Goal: Information Seeking & Learning: Learn about a topic

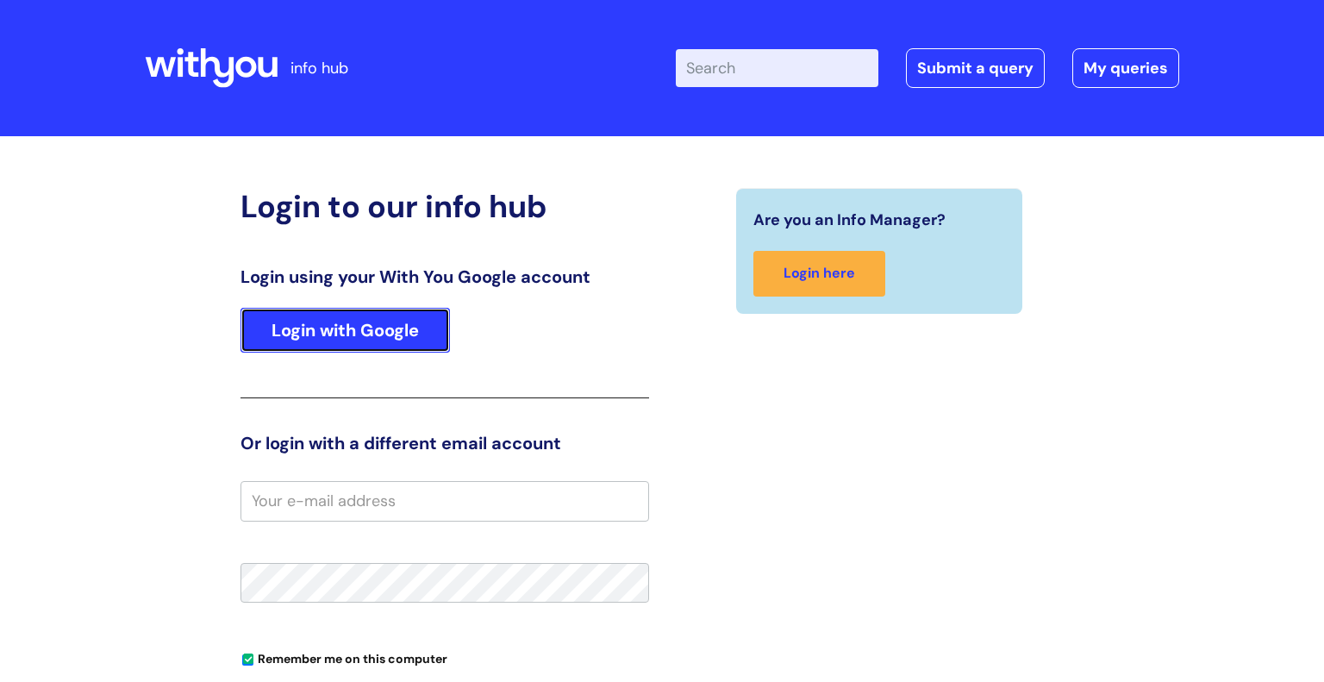
click at [368, 328] on link "Login with Google" at bounding box center [345, 330] width 209 height 45
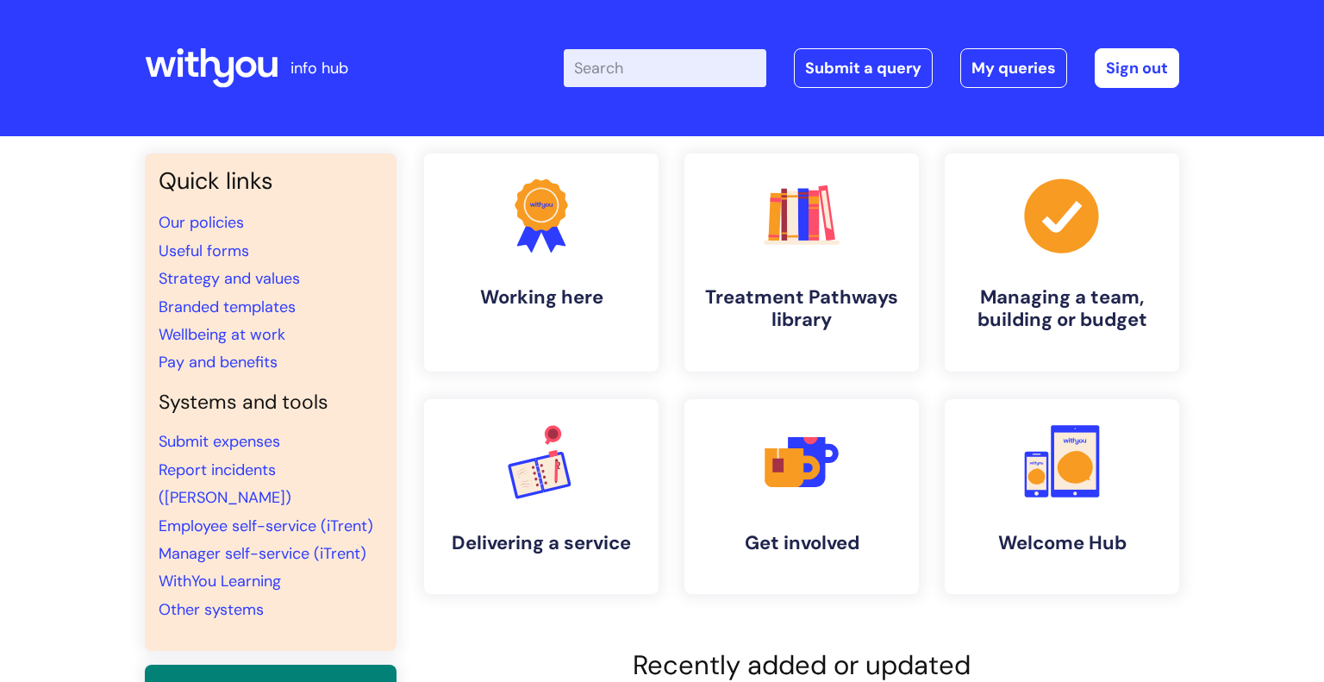
click at [608, 69] on input "Enter your search term here..." at bounding box center [665, 68] width 203 height 38
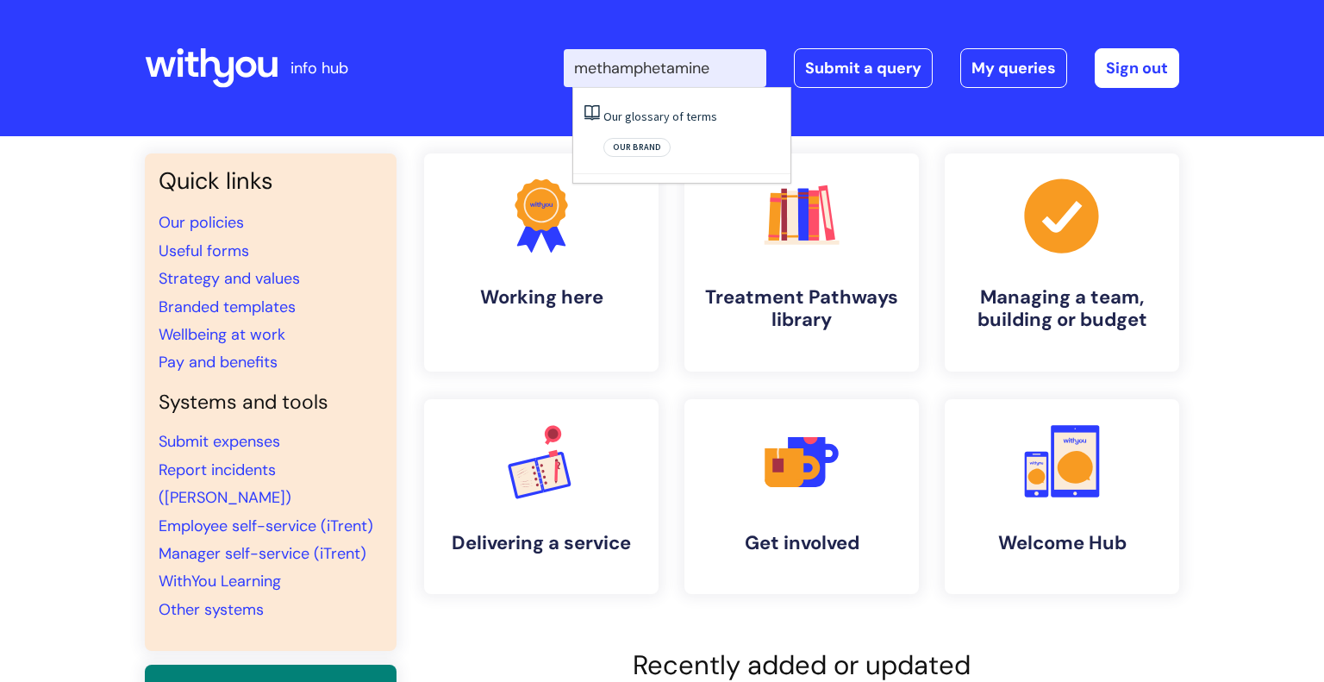
type input "methamphetamine"
click button "Search" at bounding box center [0, 0] width 0 height 0
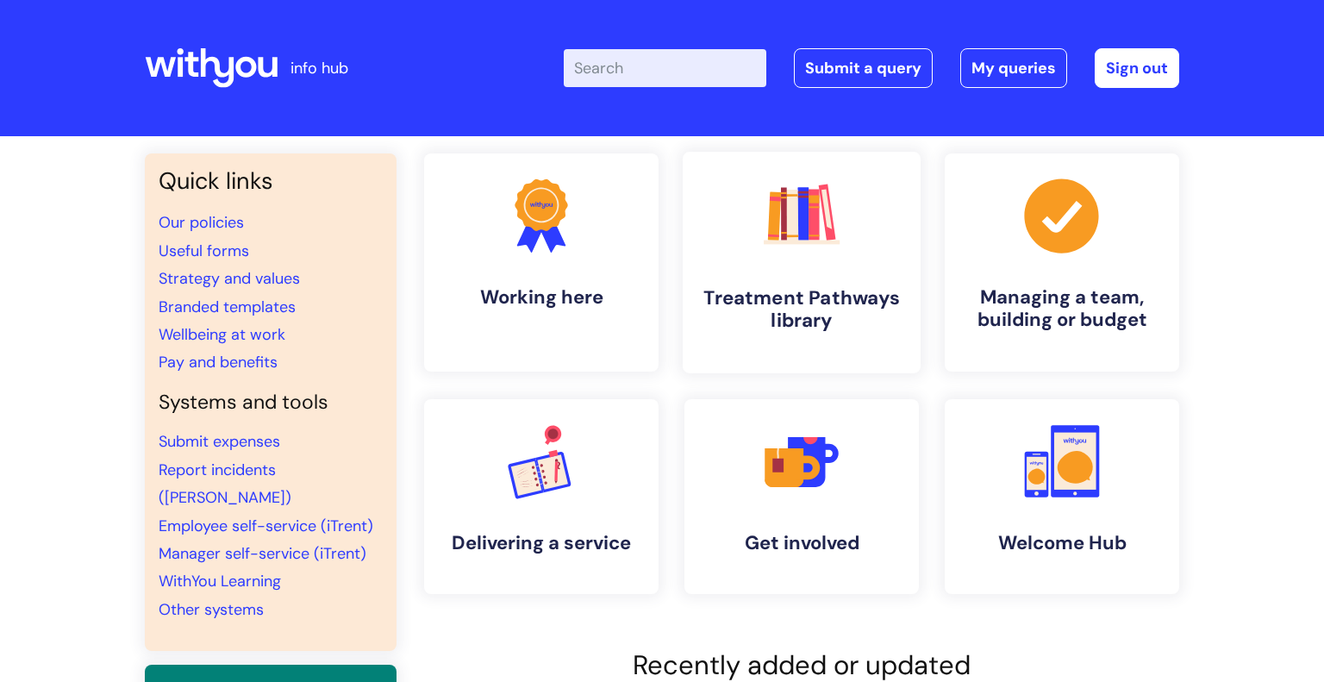
click at [810, 234] on rect at bounding box center [814, 215] width 10 height 51
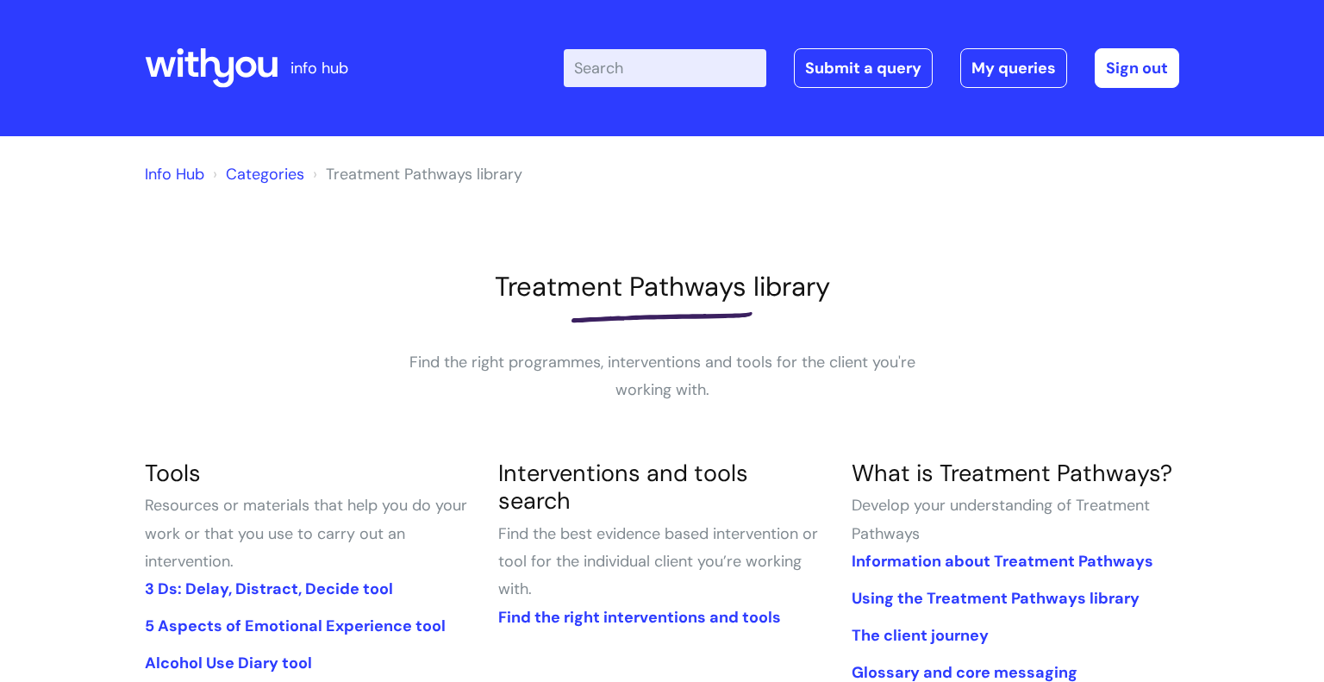
click at [996, 312] on div at bounding box center [662, 317] width 1035 height 28
